Goal: Task Accomplishment & Management: Manage account settings

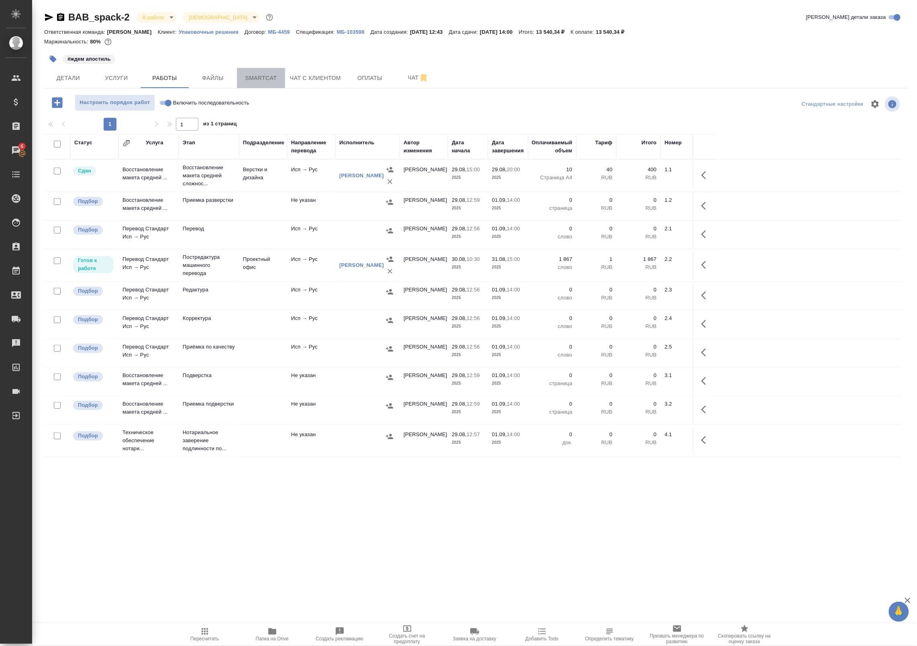
click at [274, 80] on span "Smartcat" at bounding box center [261, 78] width 39 height 10
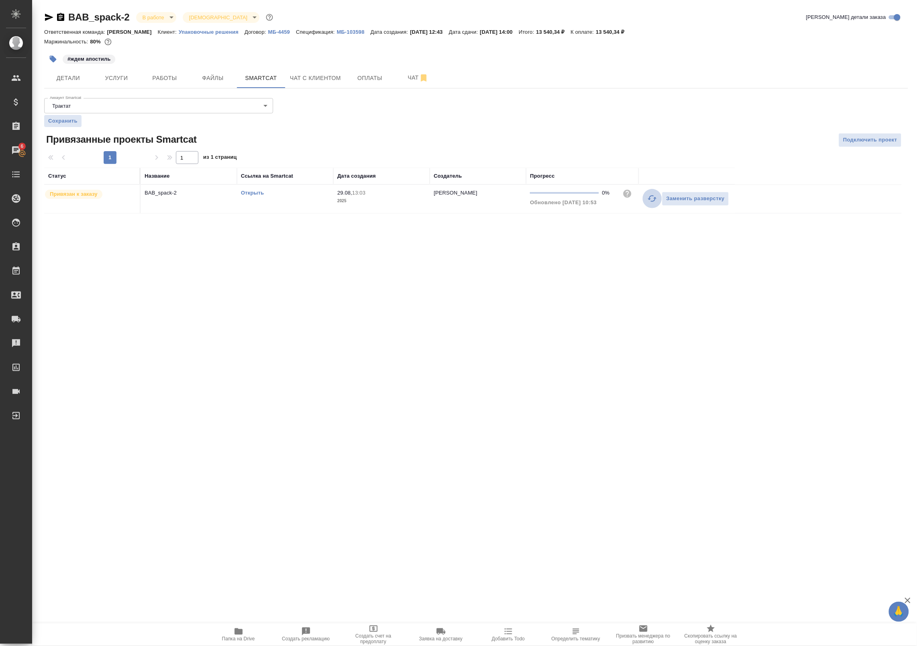
click at [653, 200] on icon "button" at bounding box center [653, 199] width 10 height 10
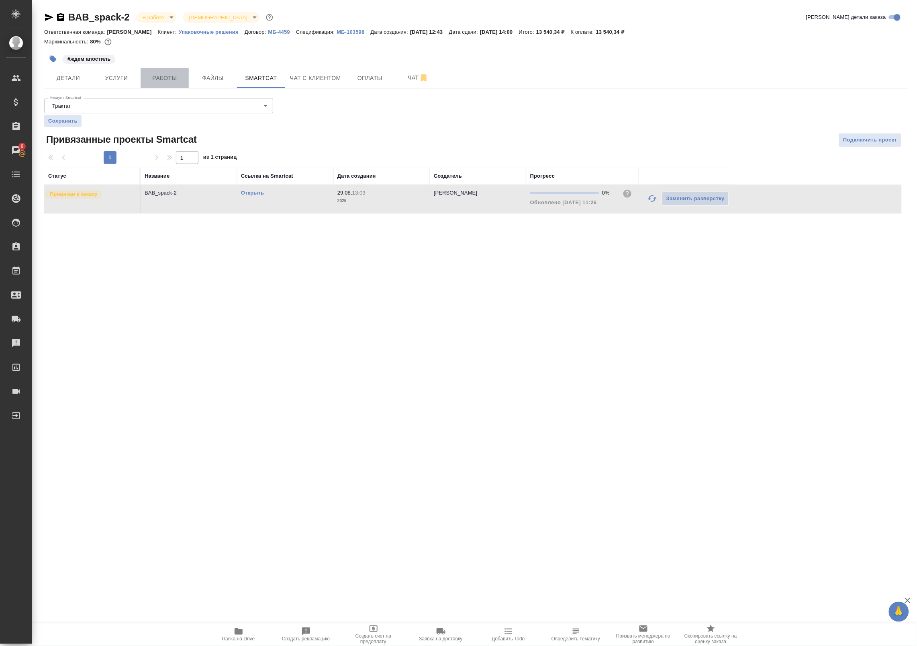
click at [171, 69] on button "Работы" at bounding box center [165, 78] width 48 height 20
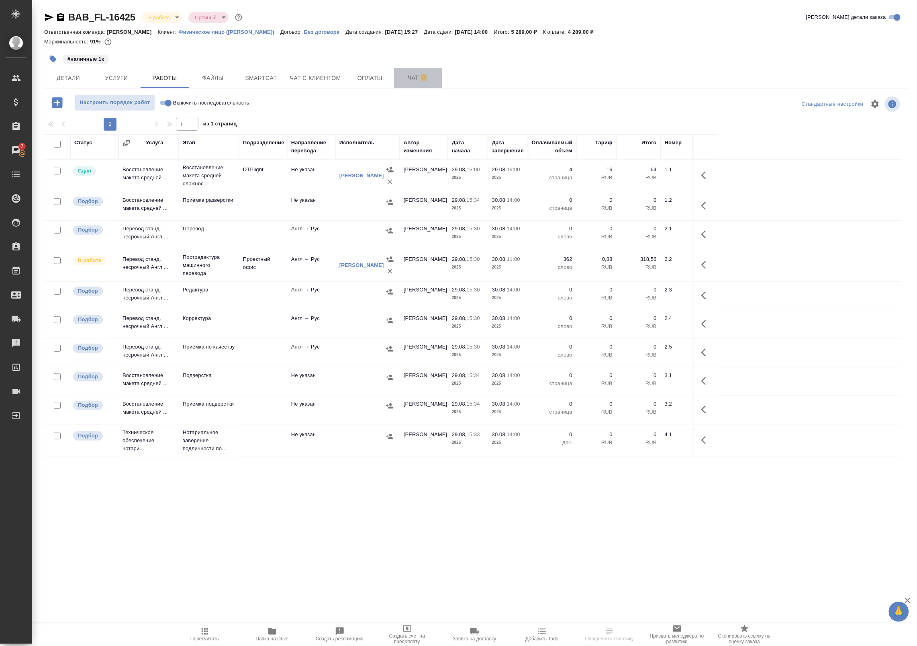
click at [407, 80] on span "Чат" at bounding box center [418, 78] width 39 height 10
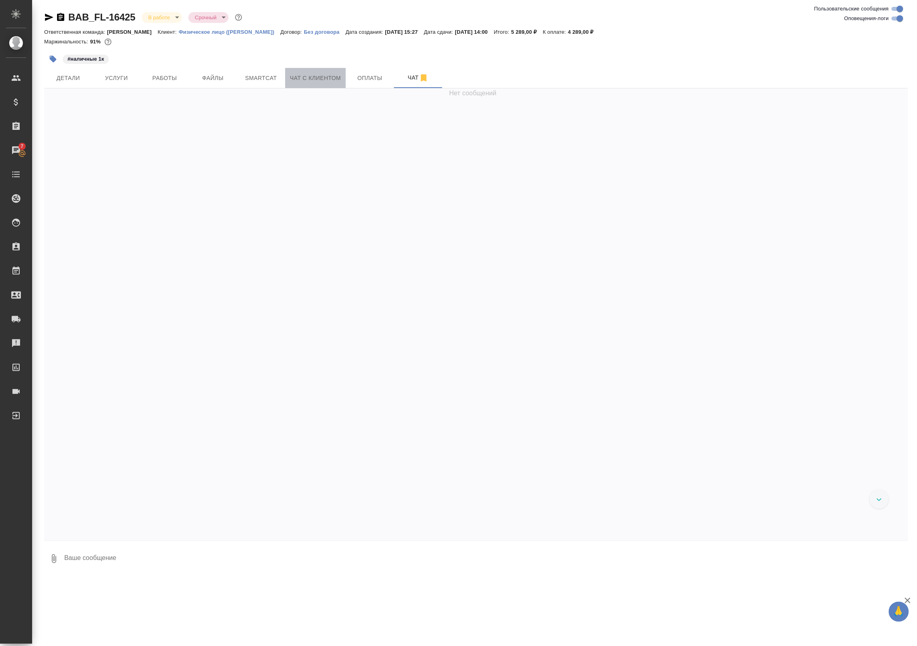
click at [333, 86] on button "Чат с клиентом" at bounding box center [315, 78] width 61 height 20
click at [282, 82] on button "Smartcat" at bounding box center [261, 78] width 48 height 20
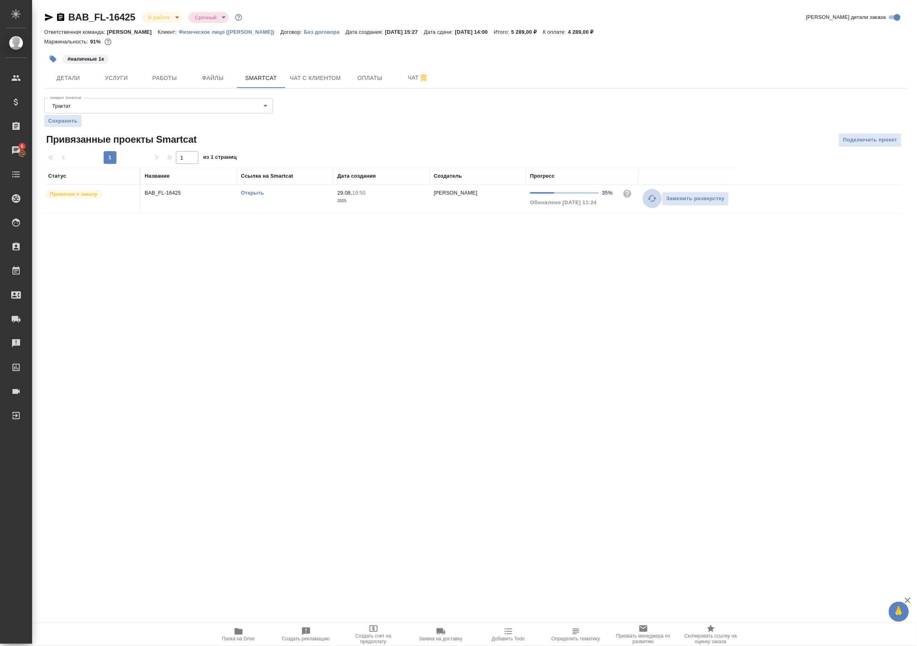
click at [655, 197] on icon "button" at bounding box center [653, 199] width 10 height 10
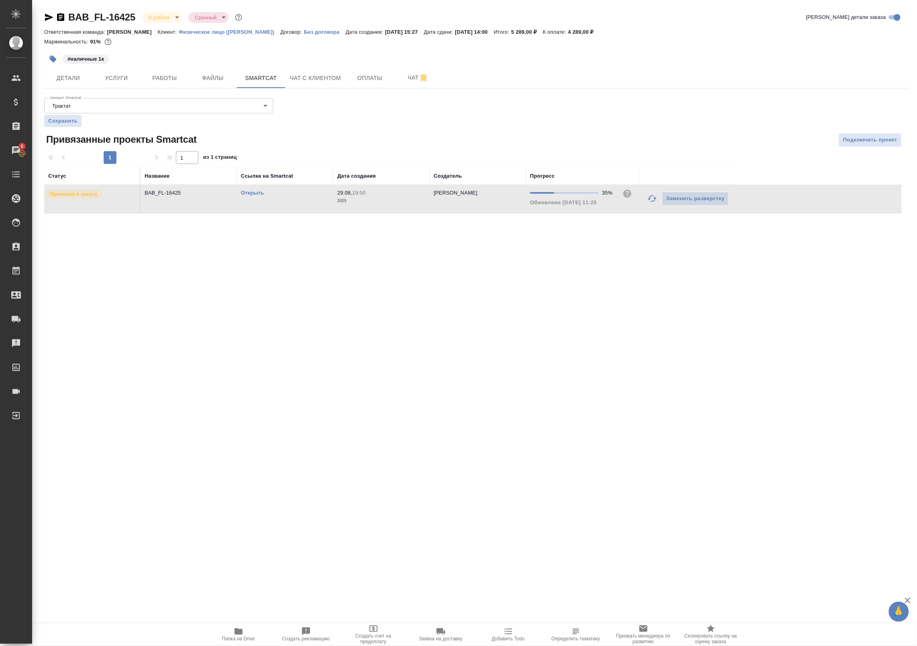
click at [256, 194] on link "Открыть" at bounding box center [252, 193] width 23 height 6
click at [162, 87] on button "Работы" at bounding box center [165, 78] width 48 height 20
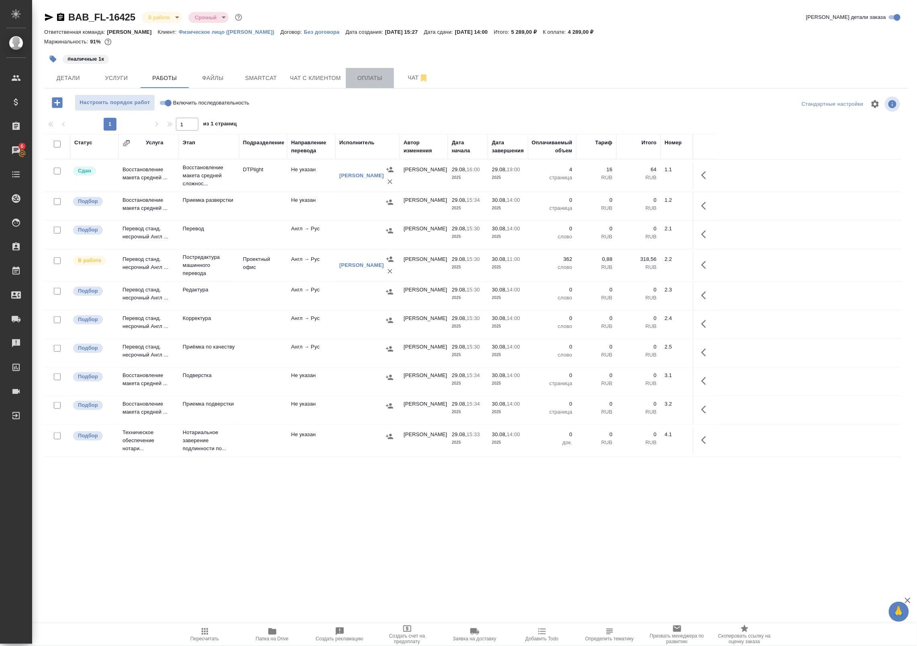
click at [351, 75] on span "Оплаты" at bounding box center [370, 78] width 39 height 10
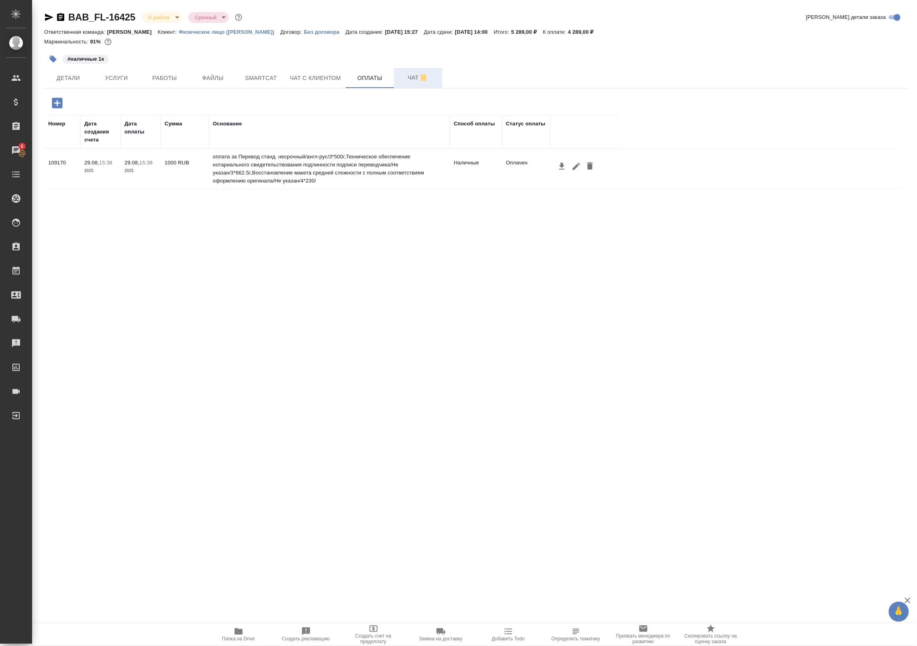
click at [419, 84] on button "Чат" at bounding box center [418, 78] width 48 height 20
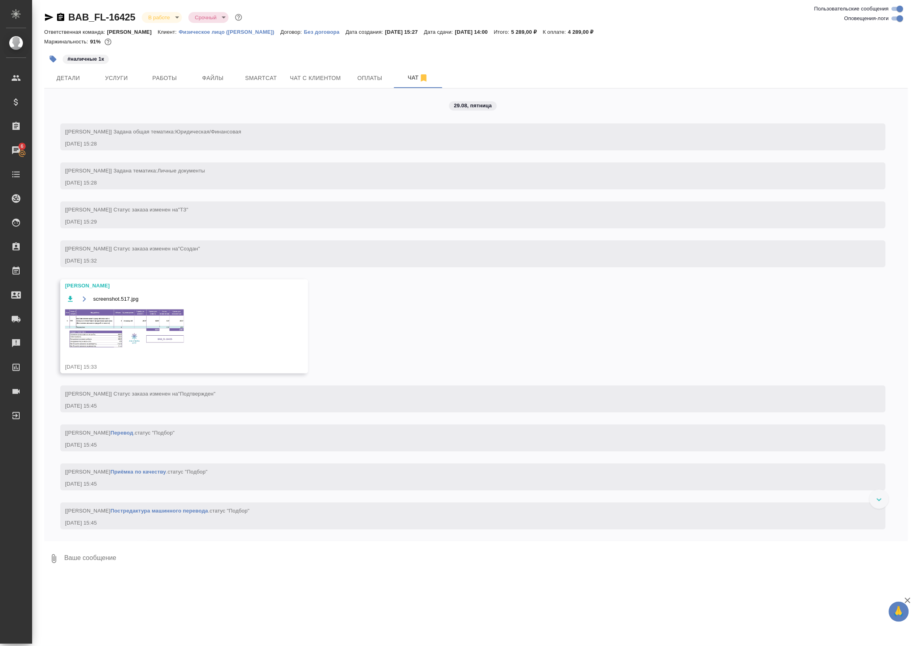
click at [137, 319] on img at bounding box center [125, 328] width 121 height 41
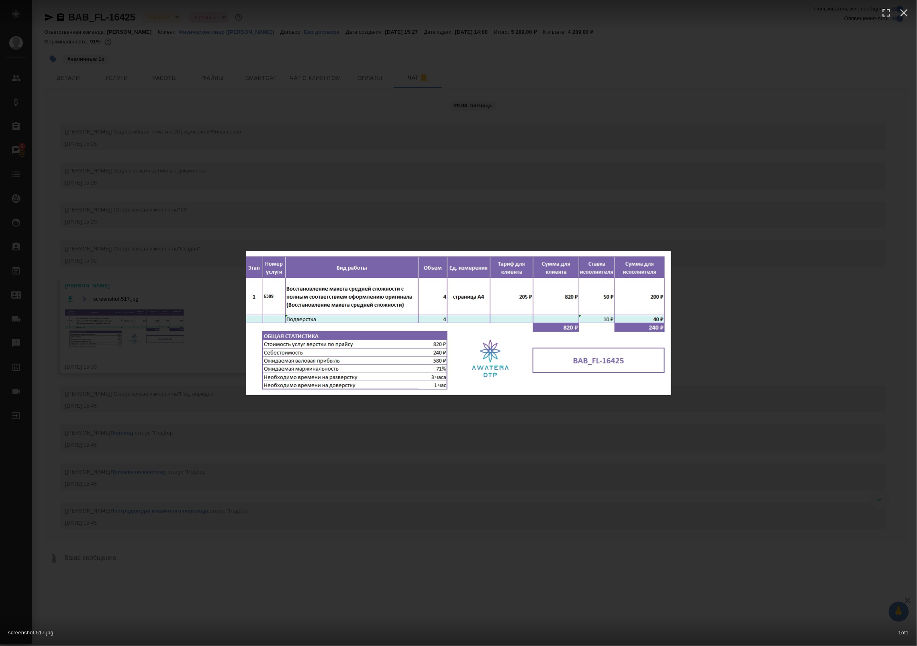
click at [137, 319] on div "screenshot.517.jpg 1 of 1" at bounding box center [458, 323] width 917 height 646
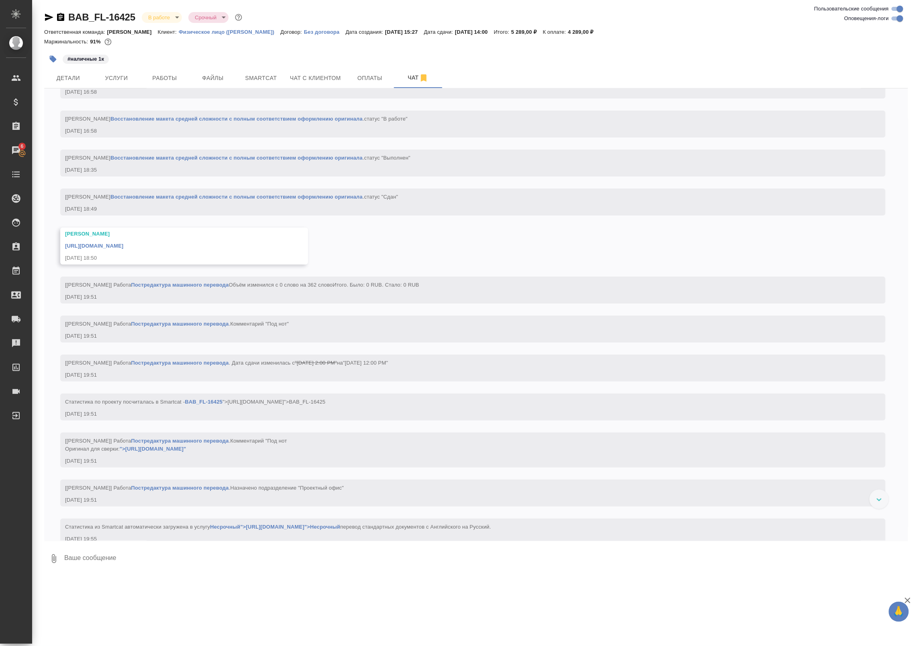
scroll to position [1251, 0]
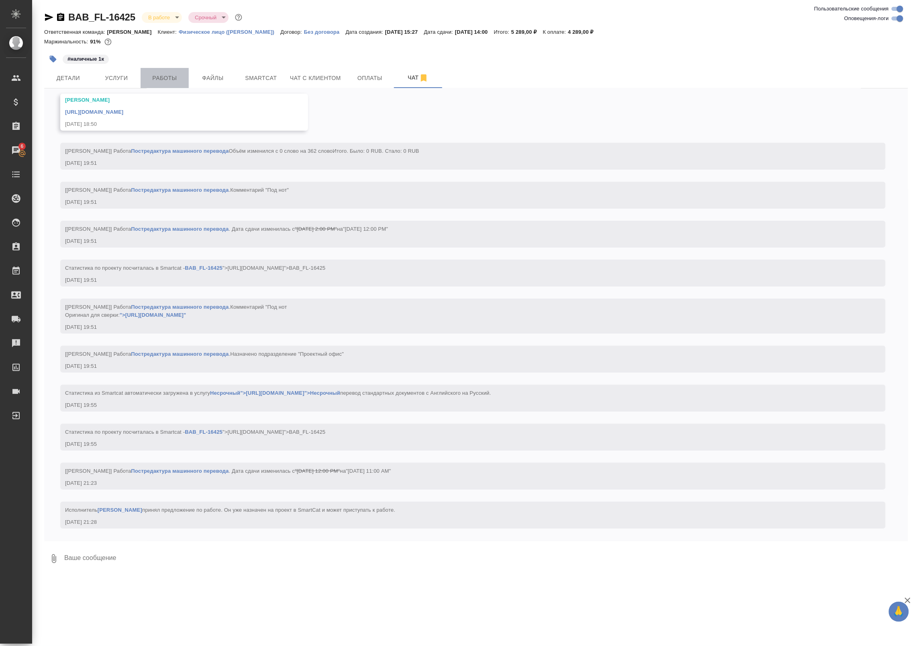
click at [176, 86] on button "Работы" at bounding box center [165, 78] width 48 height 20
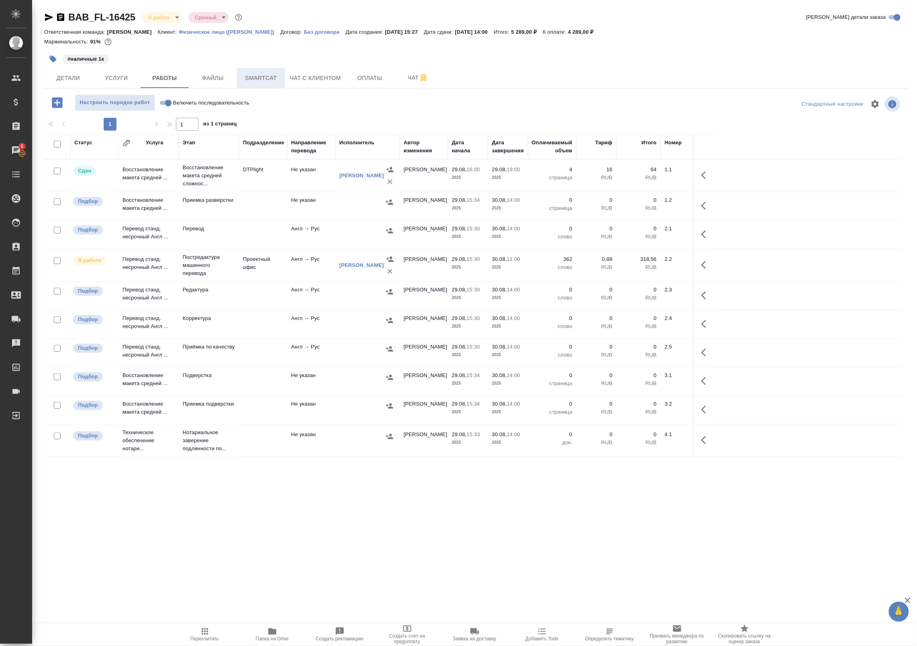
click at [276, 74] on span "Smartcat" at bounding box center [261, 78] width 39 height 10
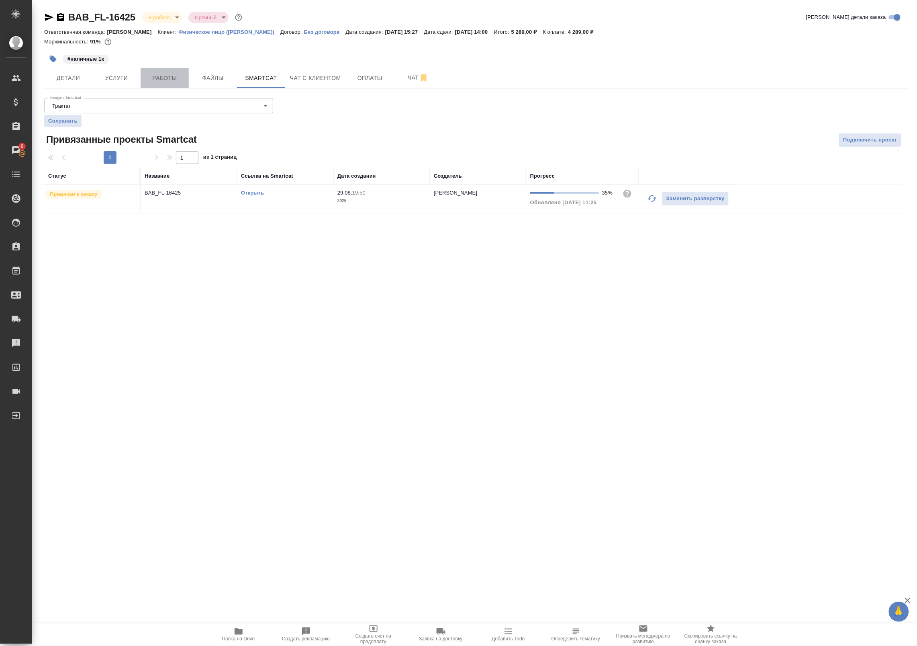
click at [145, 84] on button "Работы" at bounding box center [165, 78] width 48 height 20
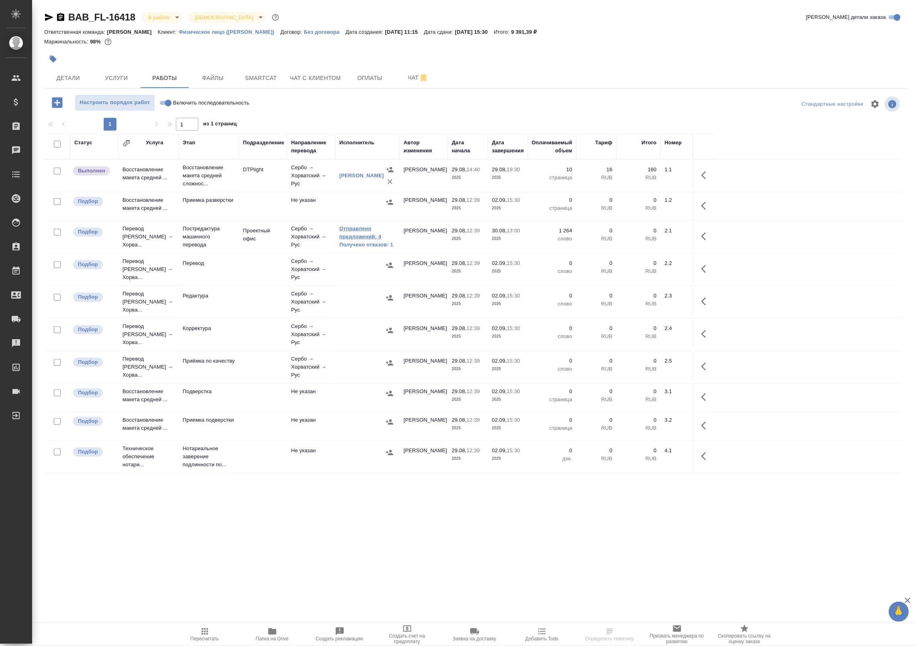
click at [370, 238] on link "Отправлено предложений: 4" at bounding box center [368, 233] width 56 height 16
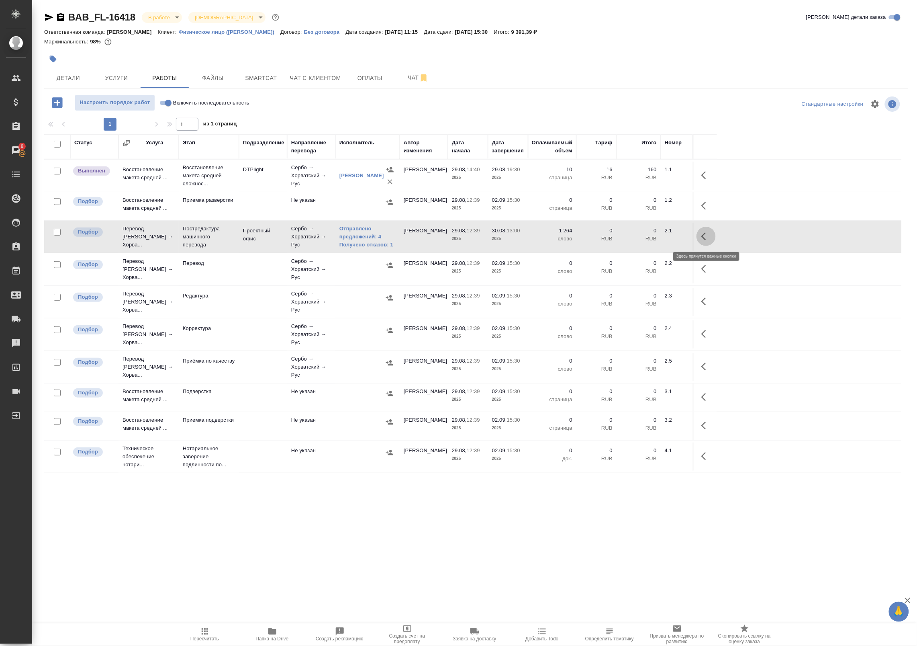
click at [713, 234] on button "button" at bounding box center [706, 236] width 19 height 19
click at [647, 238] on icon "button" at bounding box center [647, 236] width 7 height 7
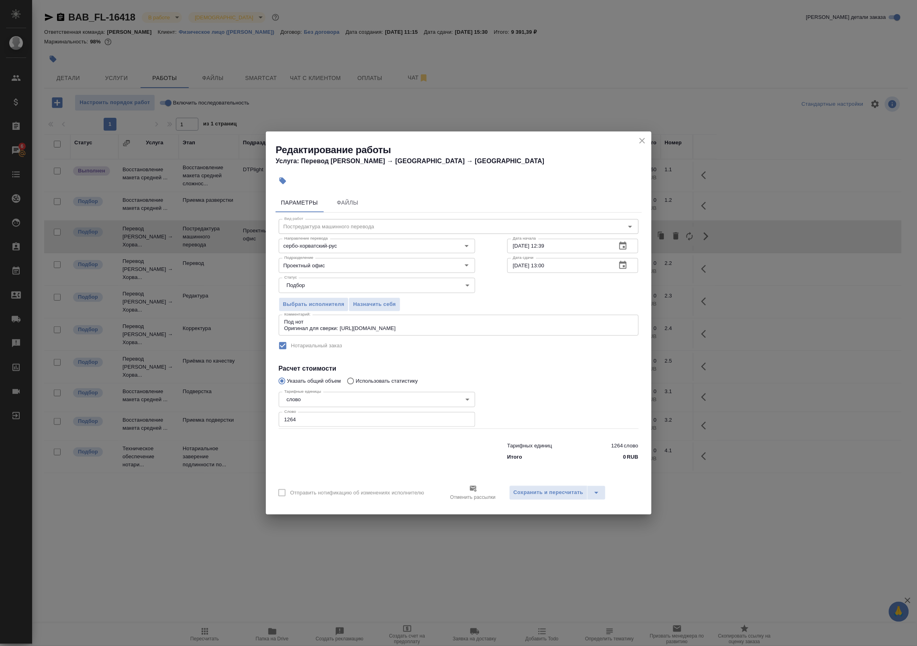
click at [398, 383] on div "Тарифные единицы слово 5a8b1489cc6b4906c91bfd90 Тарифные единицы Слово 1264 Сло…" at bounding box center [377, 409] width 229 height 72
click at [389, 379] on div "Тарифные единицы слово 5a8b1489cc6b4906c91bfd90 Тарифные единицы Слово 1264 Сло…" at bounding box center [377, 409] width 229 height 72
click at [374, 379] on div "Тарифные единицы слово 5a8b1489cc6b4906c91bfd90 Тарифные единицы Слово 1264 Сло…" at bounding box center [377, 409] width 229 height 72
click at [641, 145] on icon "close" at bounding box center [643, 141] width 10 height 10
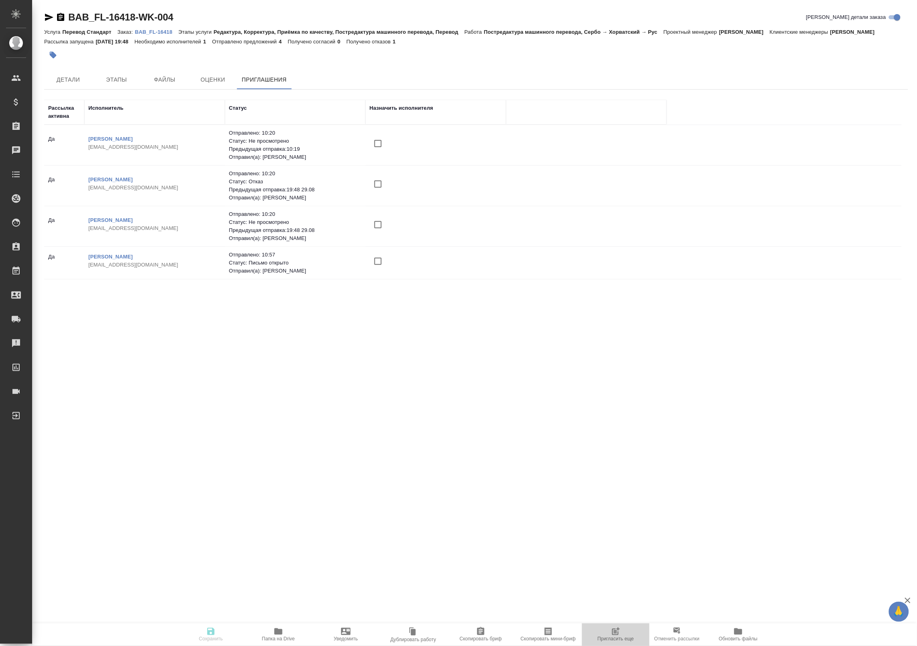
click at [608, 633] on span "Пригласить еще" at bounding box center [616, 634] width 58 height 15
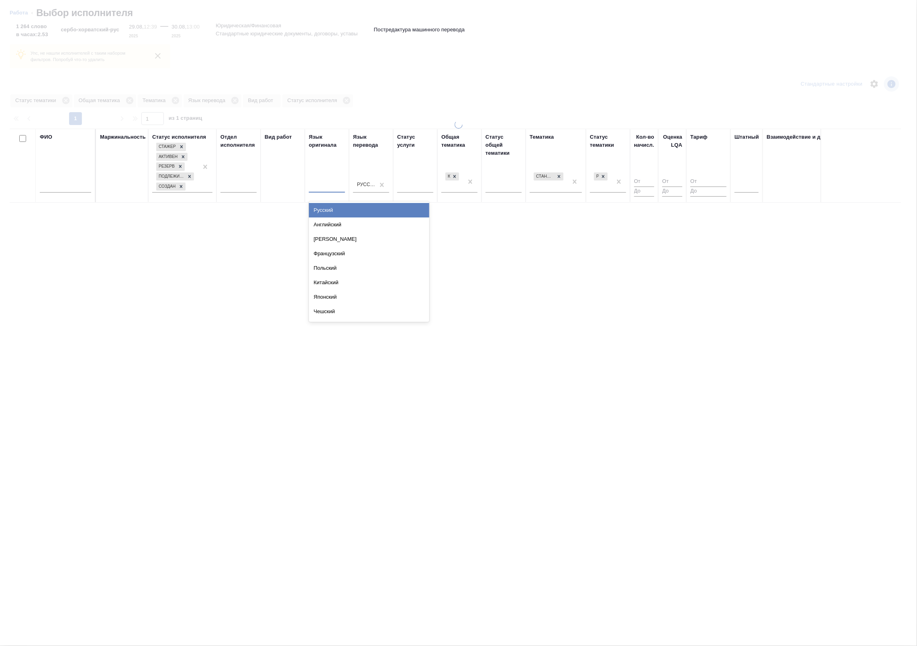
click at [324, 186] on div at bounding box center [327, 185] width 36 height 12
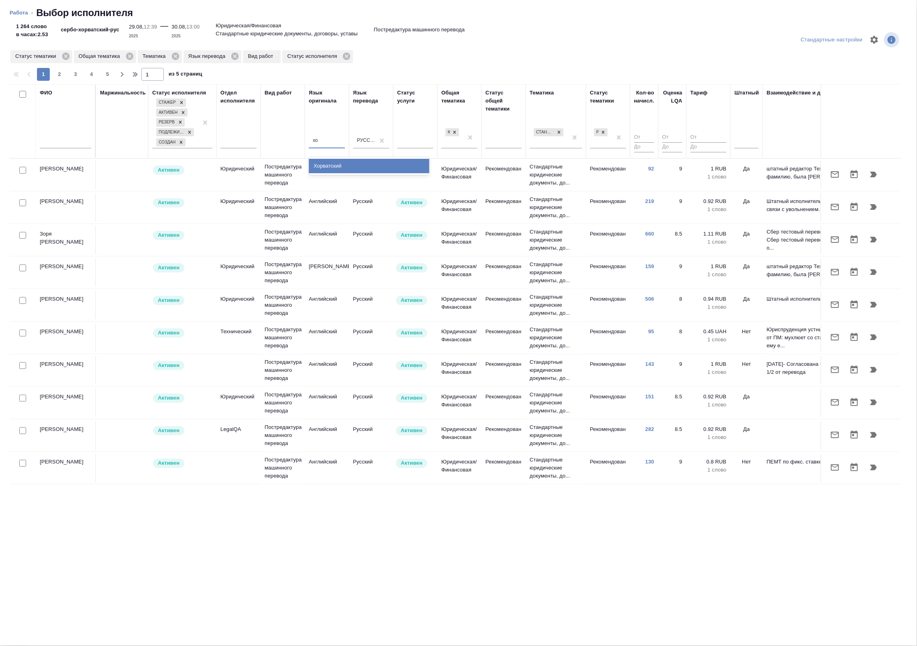
type input "хор"
click at [311, 166] on div "Хорватский" at bounding box center [369, 166] width 121 height 14
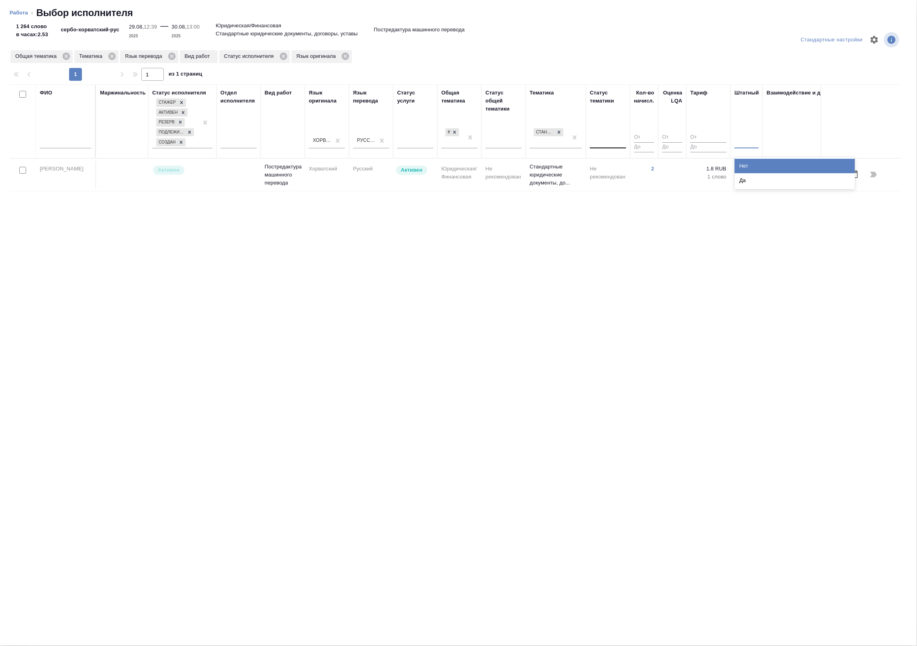
click at [739, 147] on div at bounding box center [747, 140] width 24 height 15
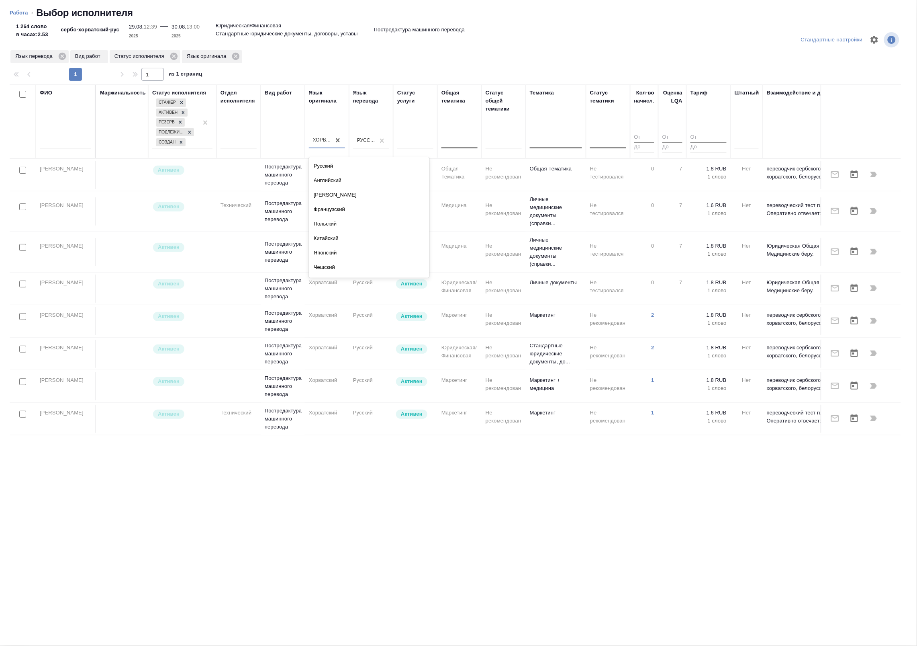
click at [325, 145] on div "Хорватский" at bounding box center [320, 141] width 22 height 12
type input "сер"
click at [333, 171] on div "Сербский" at bounding box center [369, 166] width 121 height 14
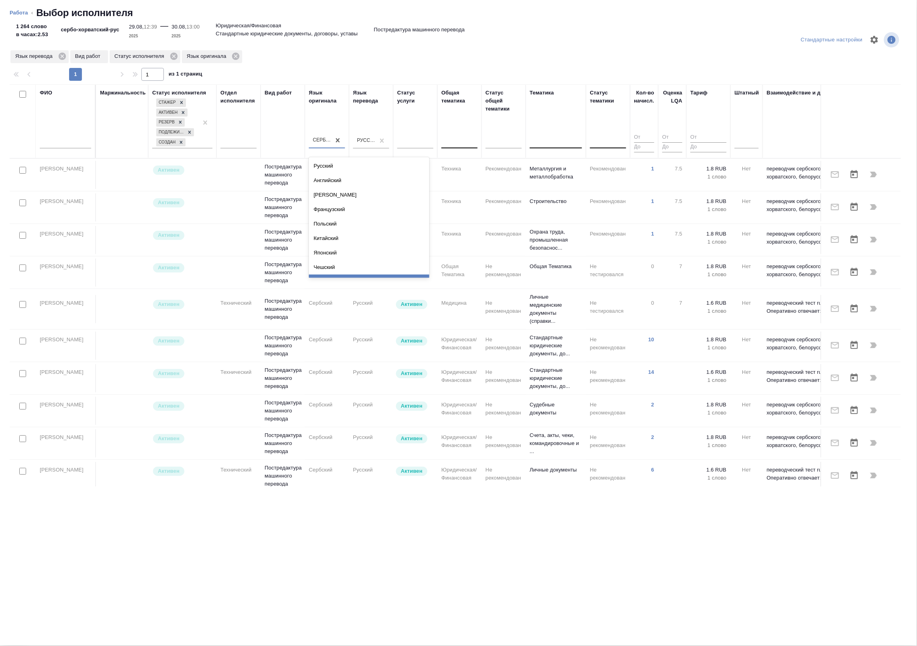
scroll to position [16, 0]
click at [328, 135] on div "Сербский" at bounding box center [320, 141] width 22 height 12
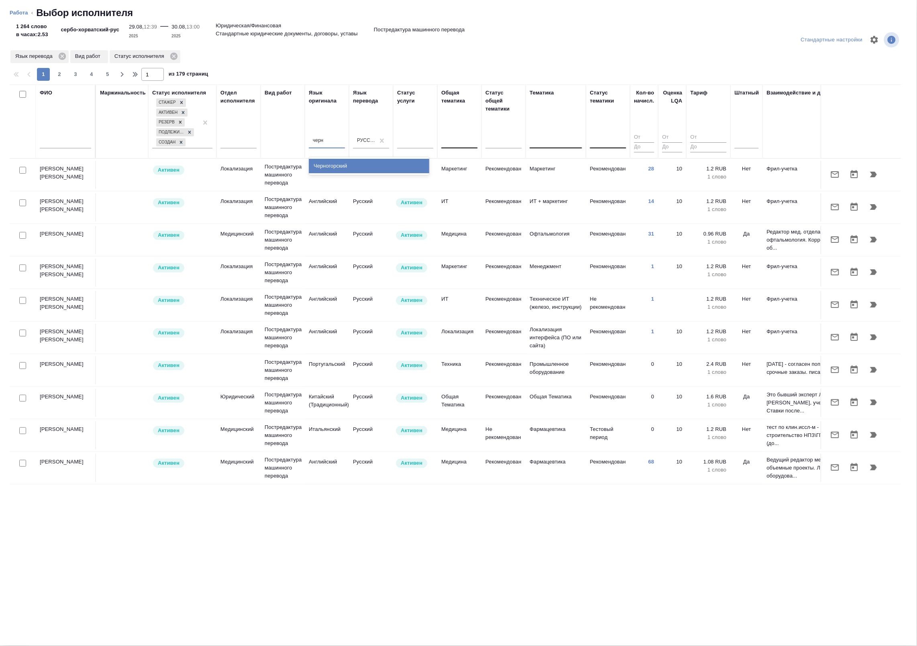
type input "черно"
click at [334, 162] on div "Черногорский" at bounding box center [369, 166] width 121 height 14
type input "бос"
click at [342, 164] on div "Боснийский" at bounding box center [369, 166] width 121 height 14
